Goal: Task Accomplishment & Management: Use online tool/utility

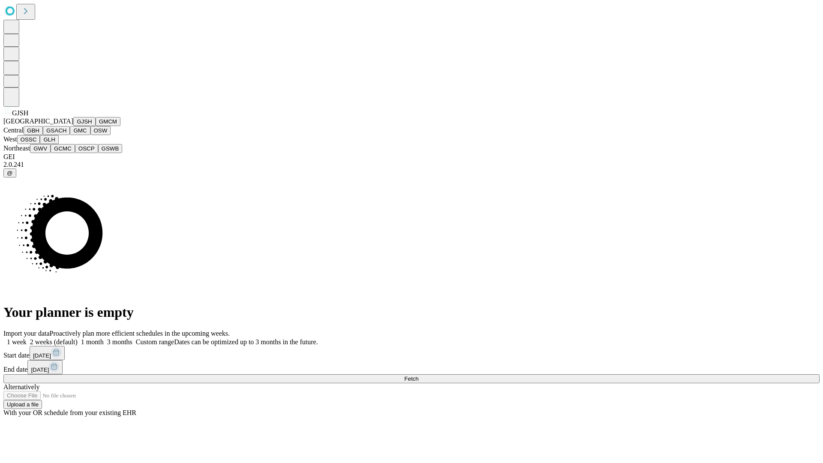
click at [73, 126] on button "GJSH" at bounding box center [84, 121] width 22 height 9
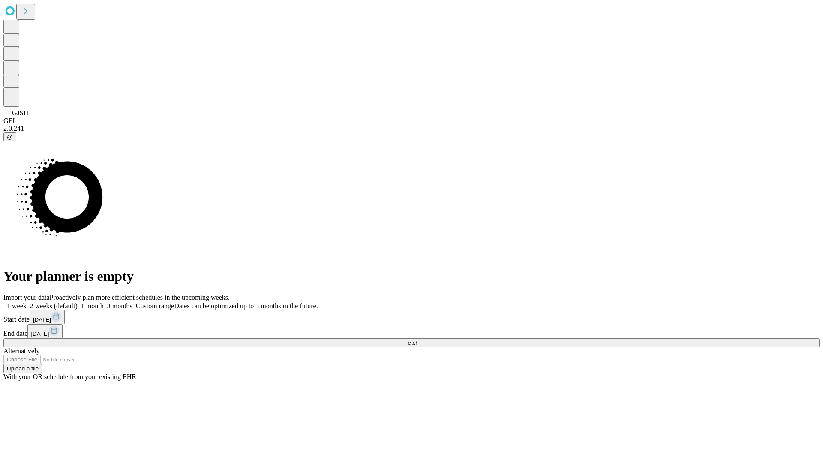
click at [78, 302] on label "2 weeks (default)" at bounding box center [52, 305] width 51 height 7
click at [418, 339] on span "Fetch" at bounding box center [411, 342] width 14 height 6
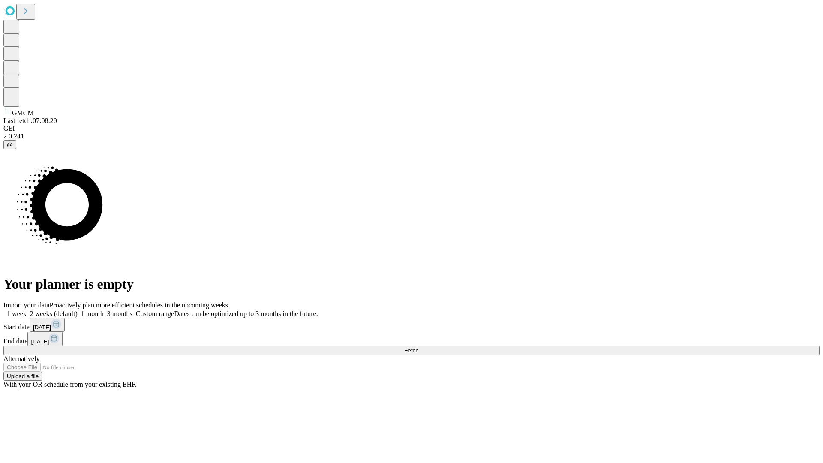
click at [78, 310] on label "2 weeks (default)" at bounding box center [52, 313] width 51 height 7
click at [418, 347] on span "Fetch" at bounding box center [411, 350] width 14 height 6
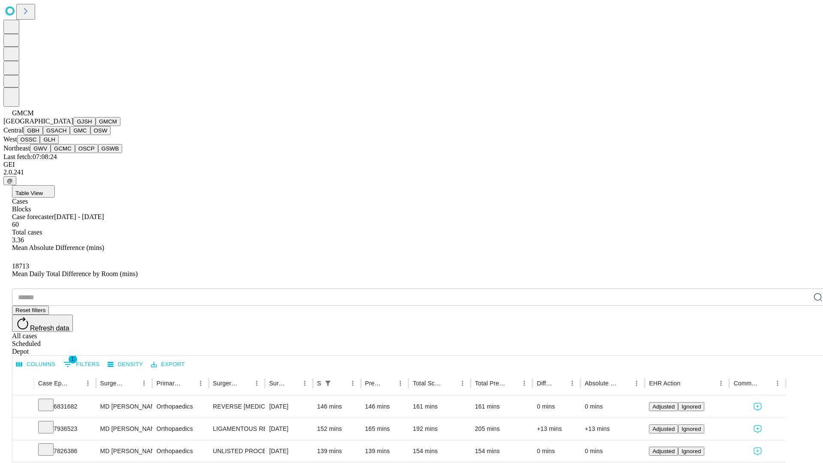
click at [43, 135] on button "GBH" at bounding box center [33, 130] width 19 height 9
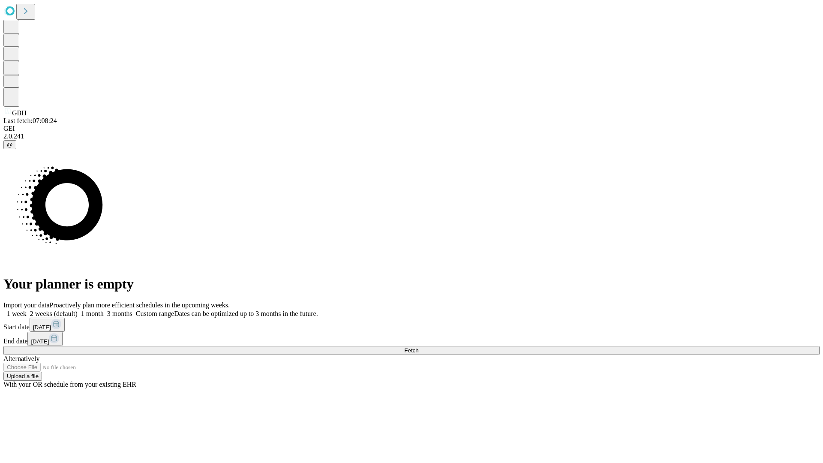
click at [78, 310] on label "2 weeks (default)" at bounding box center [52, 313] width 51 height 7
click at [418, 347] on span "Fetch" at bounding box center [411, 350] width 14 height 6
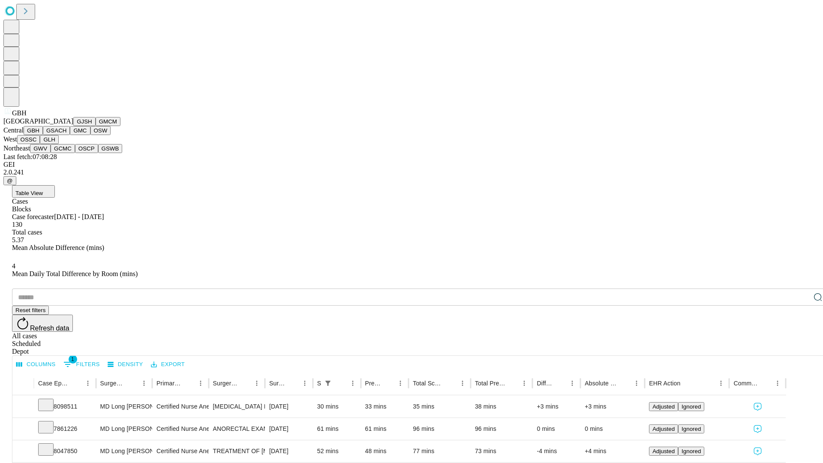
click at [66, 135] on button "GSACH" at bounding box center [56, 130] width 27 height 9
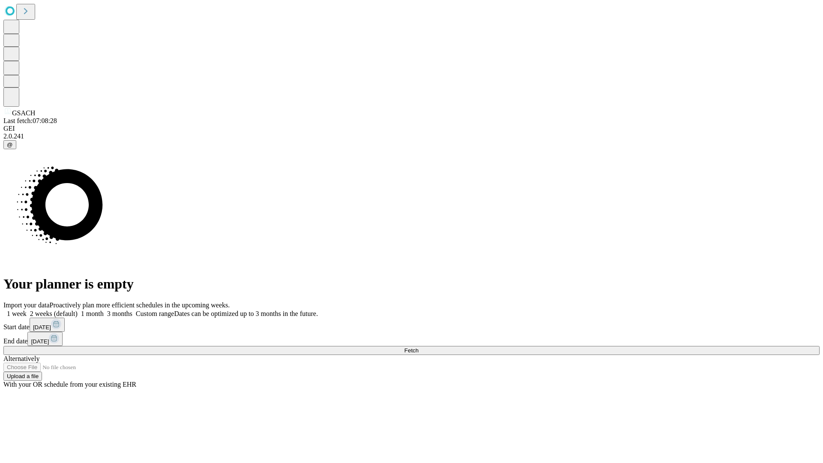
click at [78, 310] on label "2 weeks (default)" at bounding box center [52, 313] width 51 height 7
click at [418, 347] on span "Fetch" at bounding box center [411, 350] width 14 height 6
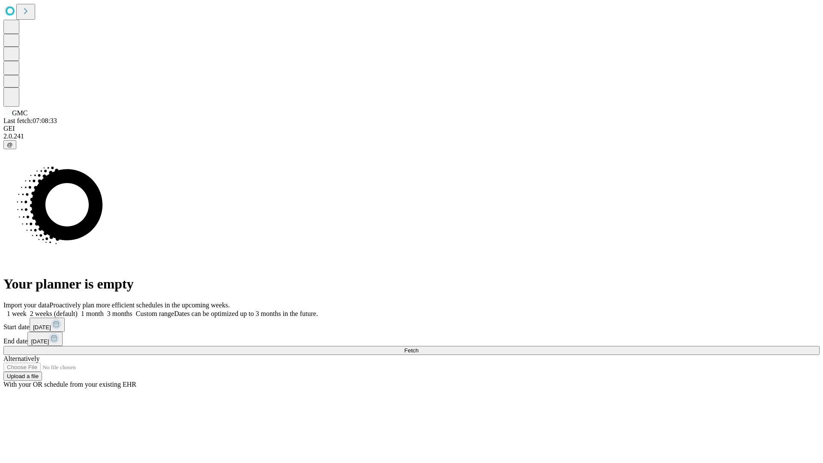
click at [78, 310] on label "2 weeks (default)" at bounding box center [52, 313] width 51 height 7
click at [418, 347] on span "Fetch" at bounding box center [411, 350] width 14 height 6
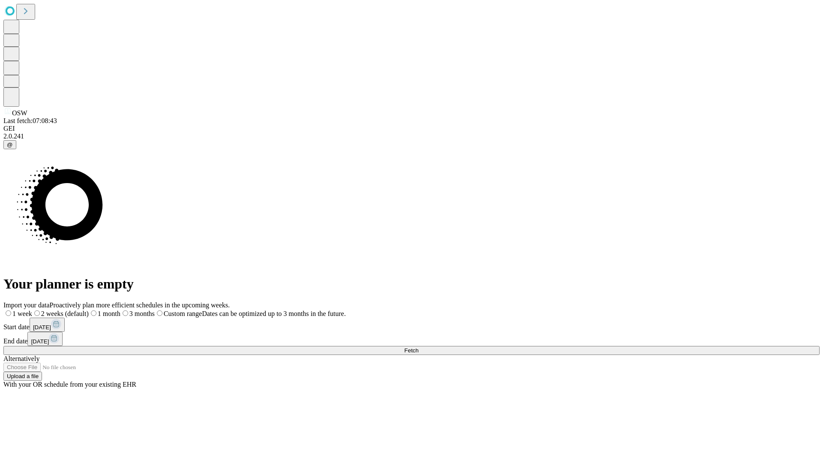
click at [89, 310] on label "2 weeks (default)" at bounding box center [60, 313] width 57 height 7
click at [418, 347] on span "Fetch" at bounding box center [411, 350] width 14 height 6
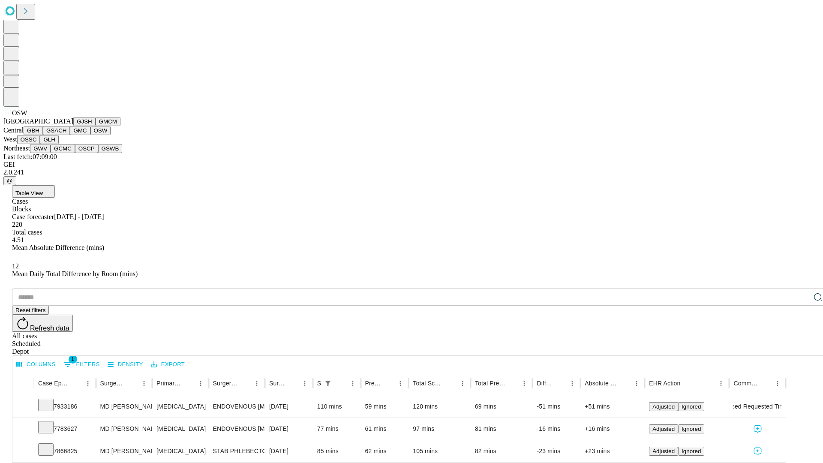
click at [40, 144] on button "OSSC" at bounding box center [28, 139] width 23 height 9
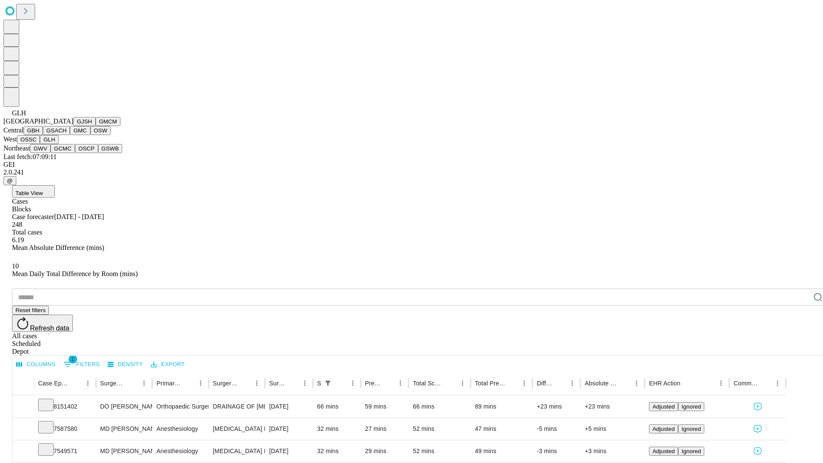
click at [51, 153] on button "GWV" at bounding box center [40, 148] width 21 height 9
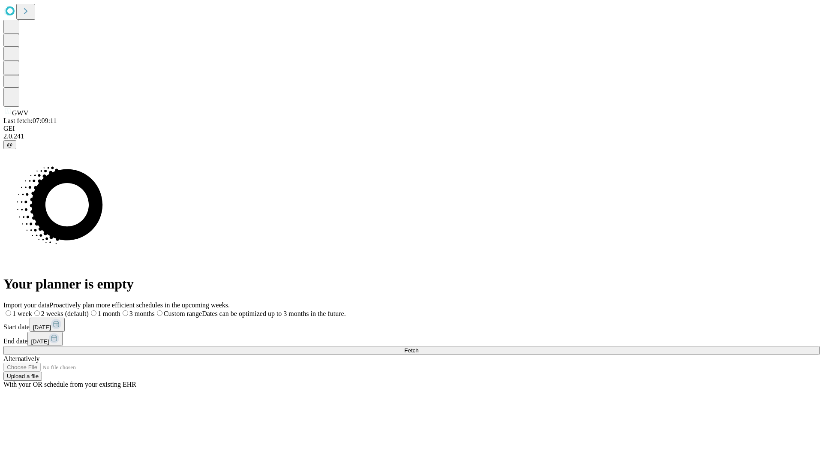
click at [89, 310] on label "2 weeks (default)" at bounding box center [60, 313] width 57 height 7
click at [418, 347] on span "Fetch" at bounding box center [411, 350] width 14 height 6
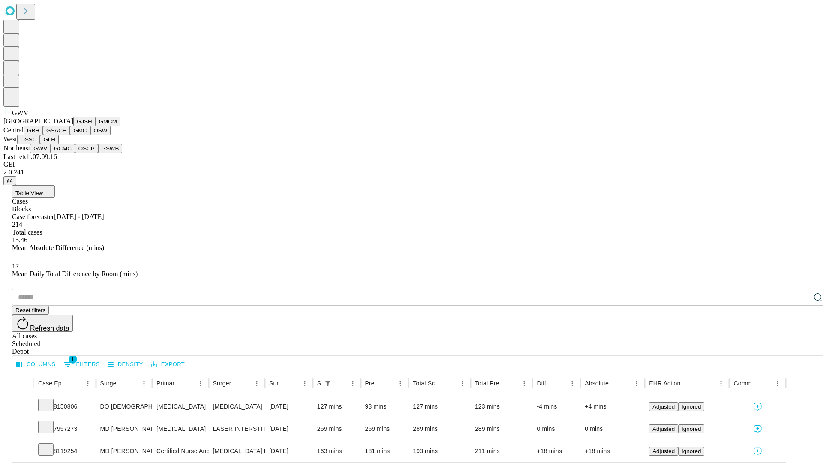
click at [66, 153] on button "GCMC" at bounding box center [63, 148] width 24 height 9
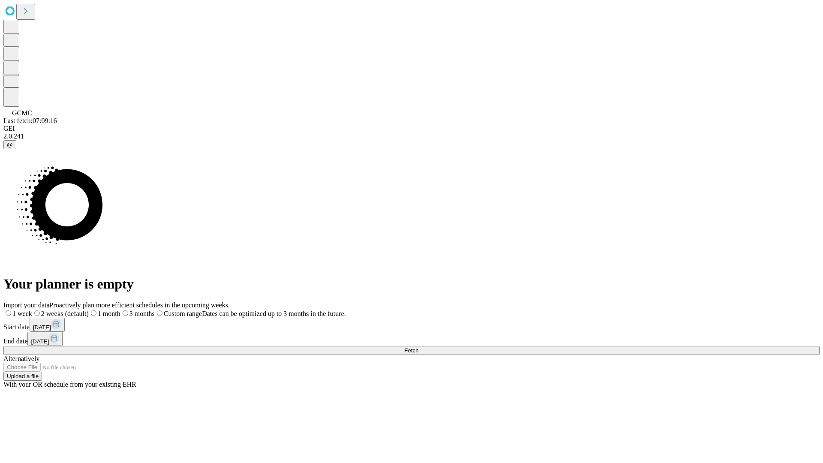
click at [89, 310] on label "2 weeks (default)" at bounding box center [60, 313] width 57 height 7
click at [418, 347] on span "Fetch" at bounding box center [411, 350] width 14 height 6
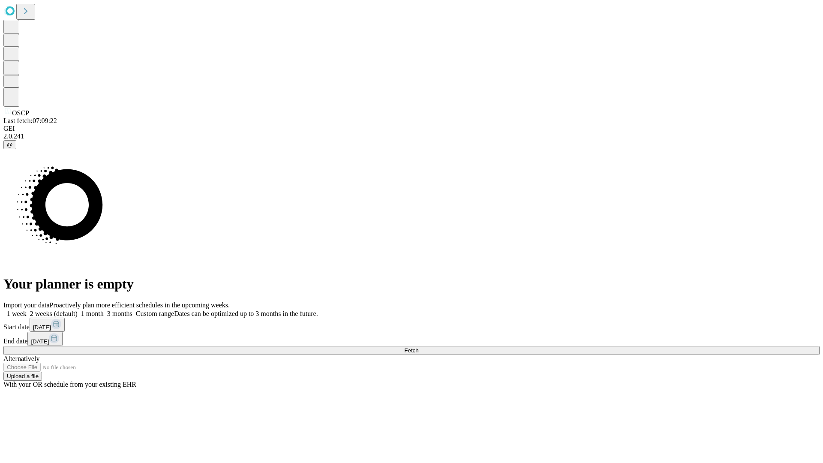
click at [418, 347] on span "Fetch" at bounding box center [411, 350] width 14 height 6
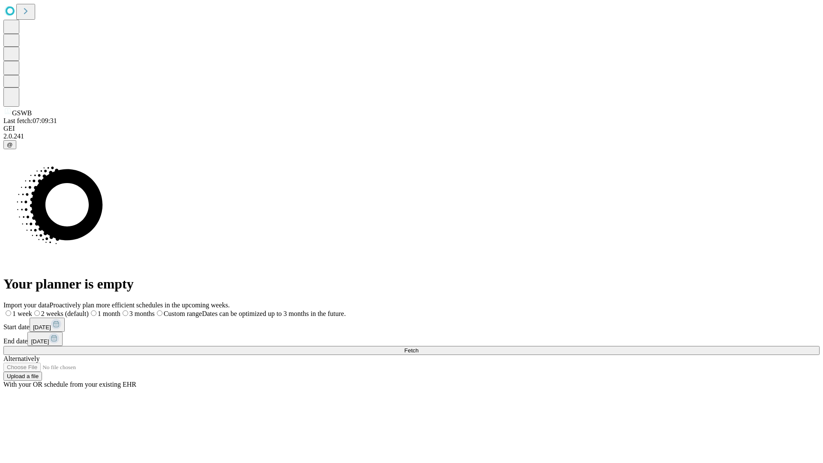
click at [418, 347] on span "Fetch" at bounding box center [411, 350] width 14 height 6
